Goal: Task Accomplishment & Management: Complete application form

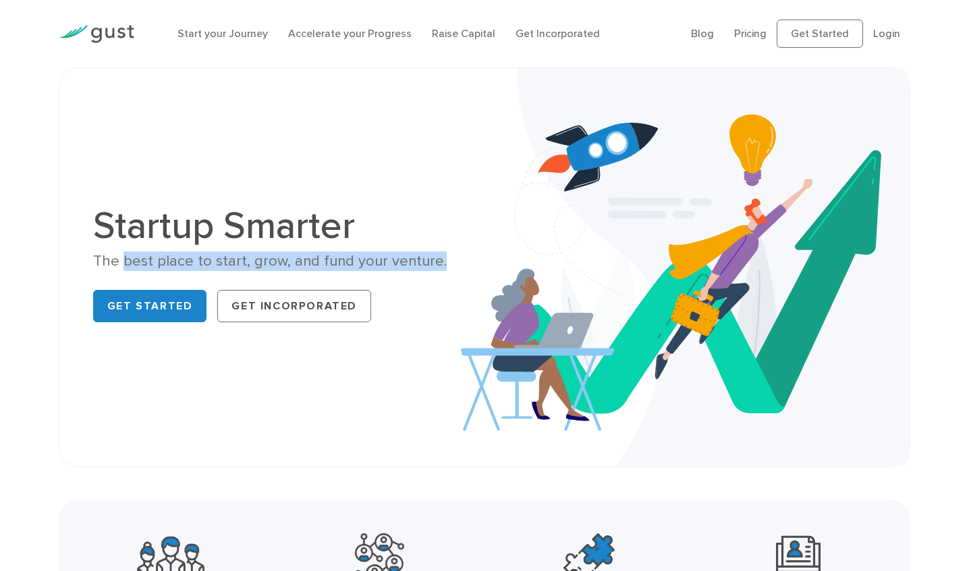
drag, startPoint x: 125, startPoint y: 260, endPoint x: 440, endPoint y: 268, distance: 315.8
click at [440, 268] on div "The best place to start, grow, and fund your venture." at bounding box center [283, 262] width 381 height 20
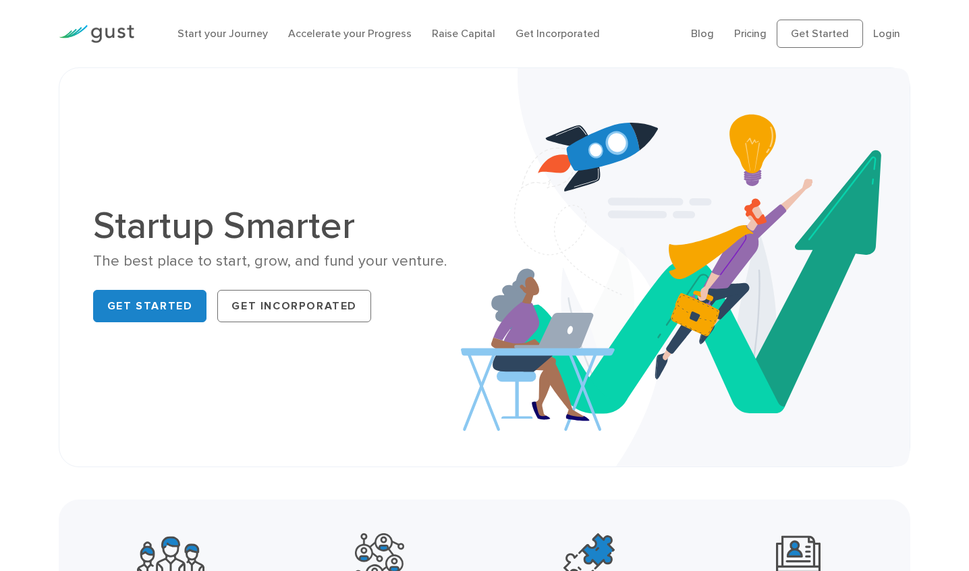
click at [415, 286] on div "Get Started Get Incorporated" at bounding box center [283, 306] width 381 height 43
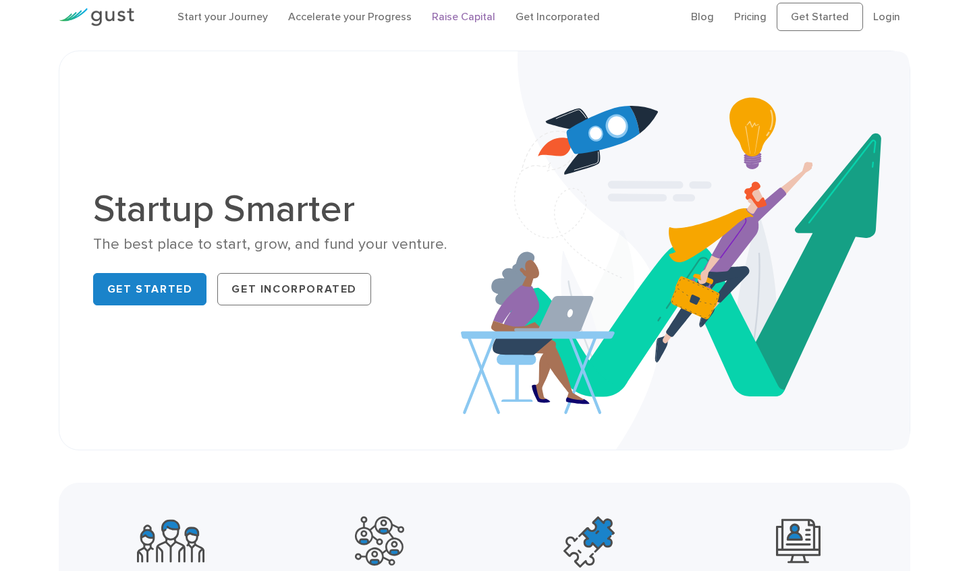
click at [470, 18] on link "Raise Capital" at bounding box center [463, 16] width 63 height 13
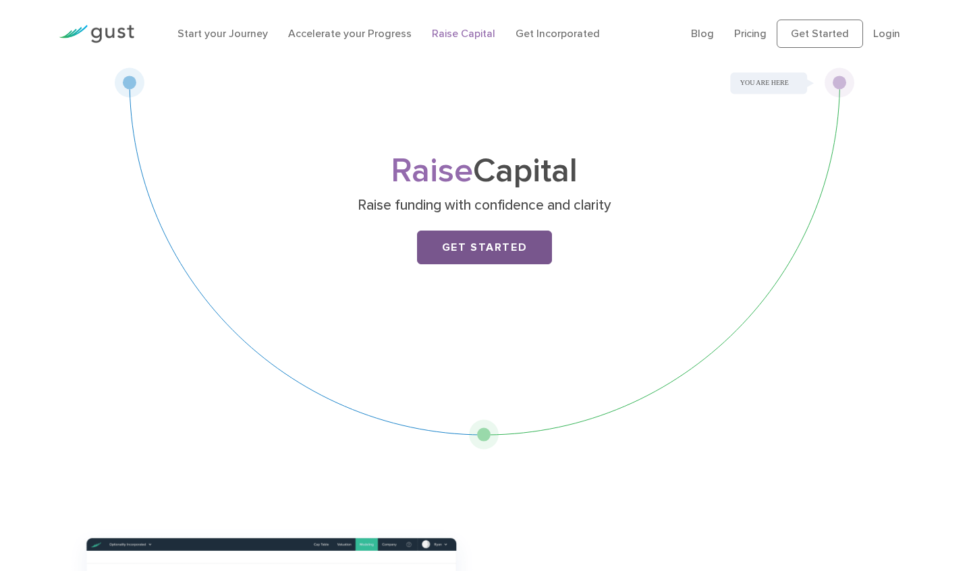
click at [452, 258] on link "Get Started" at bounding box center [484, 248] width 135 height 34
